Goal: Information Seeking & Learning: Check status

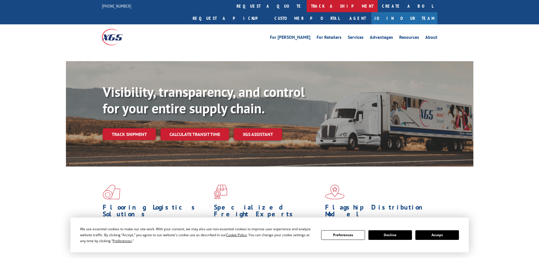
click at [306, 10] on link "track a shipment" at bounding box center [341, 6] width 71 height 12
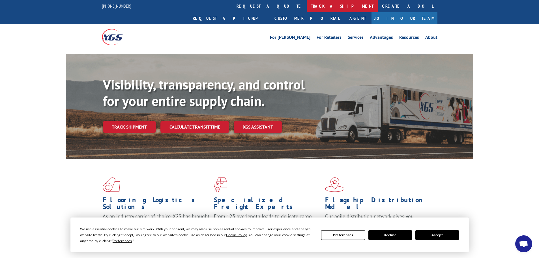
click at [306, 5] on link "track a shipment" at bounding box center [341, 6] width 71 height 12
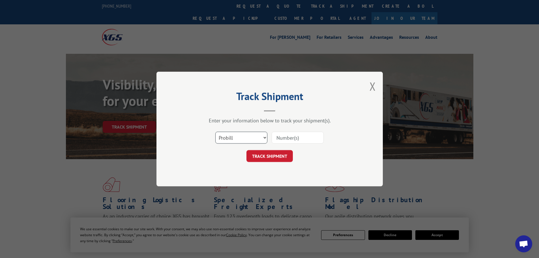
click at [247, 141] on select "Select category... Probill BOL PO" at bounding box center [241, 137] width 52 height 12
select select "bol"
click at [215, 131] on select "Select category... Probill BOL PO" at bounding box center [241, 137] width 52 height 12
click at [288, 137] on input at bounding box center [297, 137] width 52 height 12
paste input "6002750"
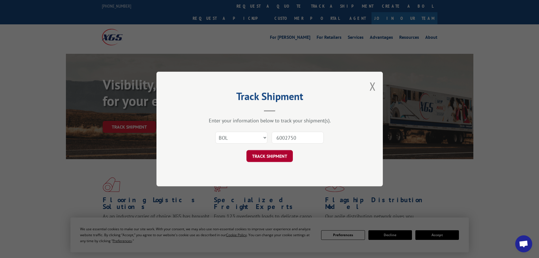
type input "6002750"
click at [276, 152] on button "TRACK SHIPMENT" at bounding box center [269, 156] width 46 height 12
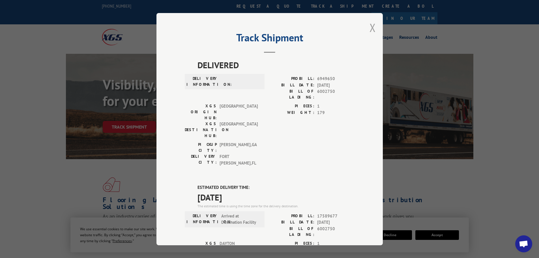
click at [370, 28] on button "Close modal" at bounding box center [372, 27] width 6 height 15
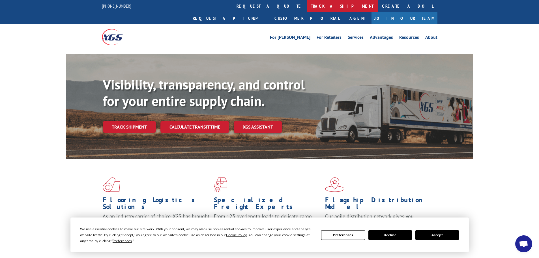
click at [306, 8] on link "track a shipment" at bounding box center [341, 6] width 71 height 12
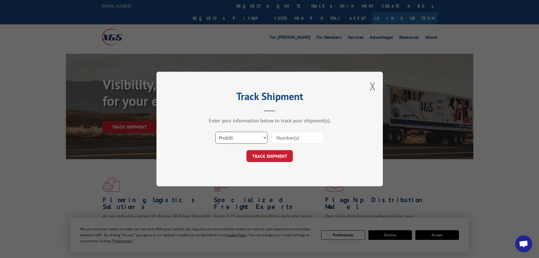
click at [240, 140] on select "Select category... Probill BOL PO" at bounding box center [241, 137] width 52 height 12
select select "bol"
click at [215, 131] on select "Select category... Probill BOL PO" at bounding box center [241, 137] width 52 height 12
click at [299, 139] on input at bounding box center [297, 137] width 52 height 12
paste input "6010595"
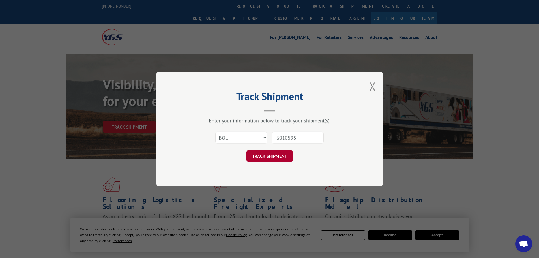
type input "6010595"
click at [278, 159] on button "TRACK SHIPMENT" at bounding box center [269, 156] width 46 height 12
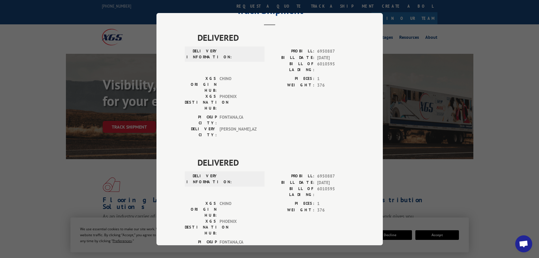
scroll to position [85, 0]
